Goal: Transaction & Acquisition: Subscribe to service/newsletter

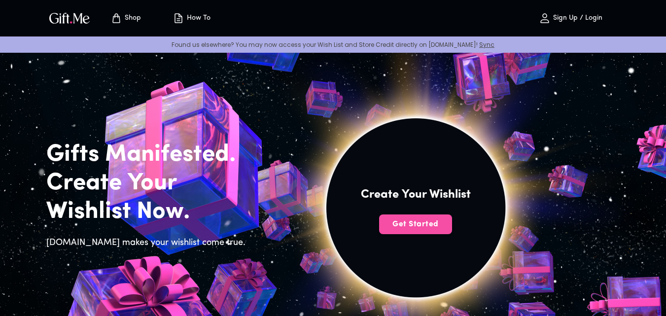
click at [431, 221] on span "Get Started" at bounding box center [415, 224] width 73 height 11
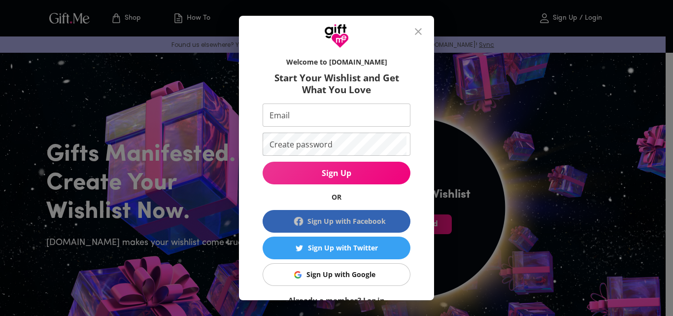
click at [338, 225] on div "Sign Up with Facebook" at bounding box center [347, 221] width 78 height 11
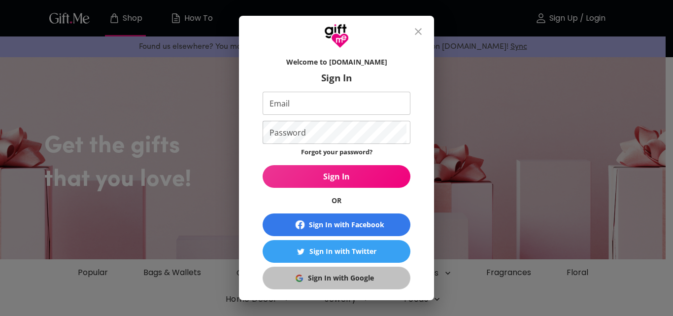
click at [356, 278] on div "Sign In with Google" at bounding box center [341, 278] width 66 height 11
